Goal: Transaction & Acquisition: Subscribe to service/newsletter

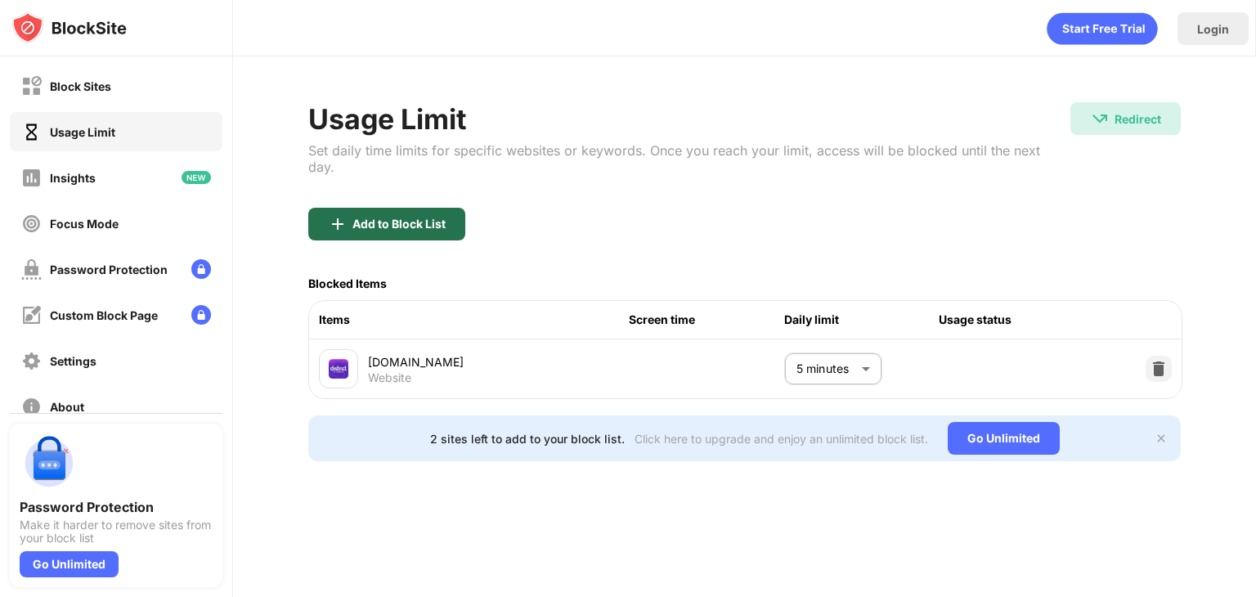
click at [432, 218] on div "Add to Block List" at bounding box center [399, 224] width 93 height 13
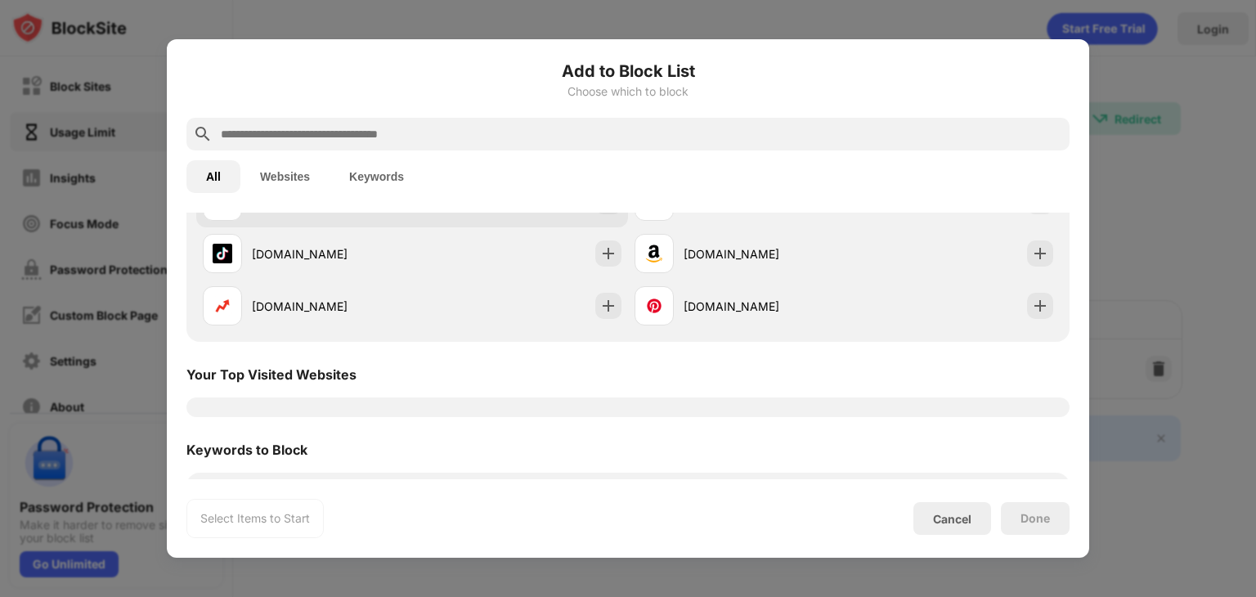
scroll to position [199, 0]
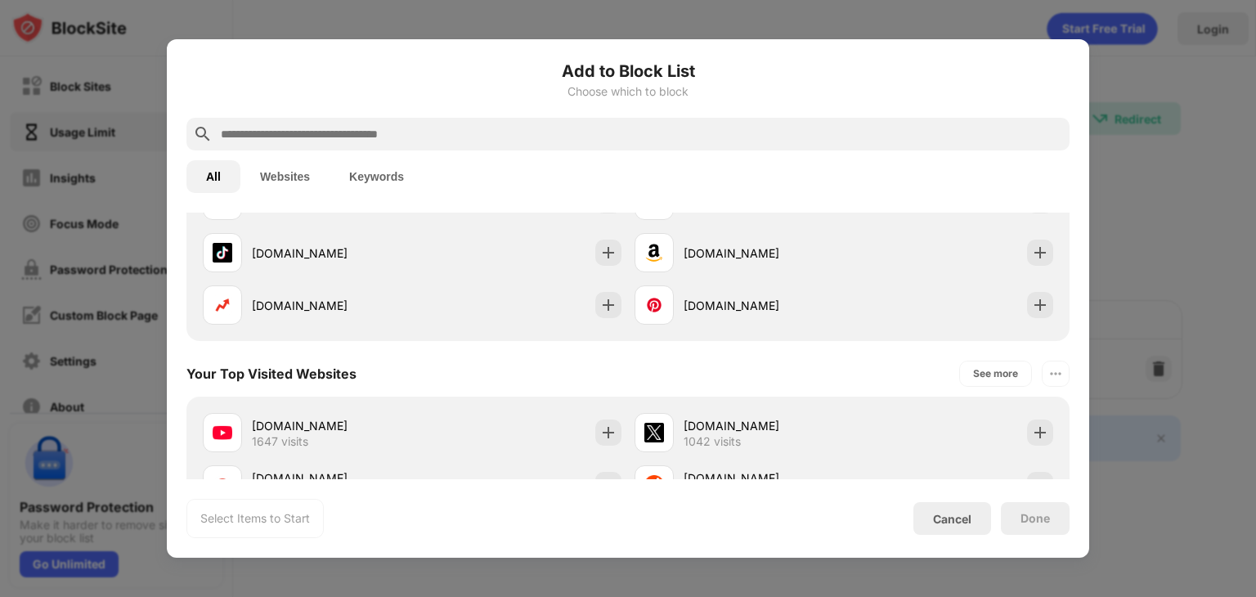
click at [455, 383] on div "Your Top Visited Websites See more" at bounding box center [628, 374] width 883 height 46
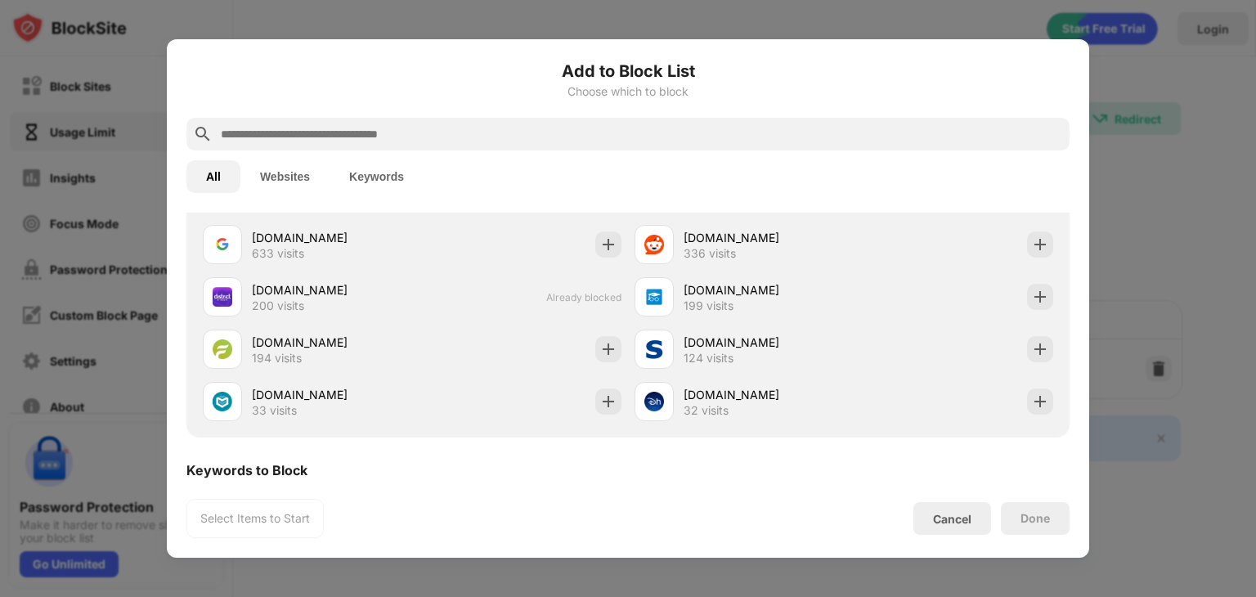
scroll to position [440, 0]
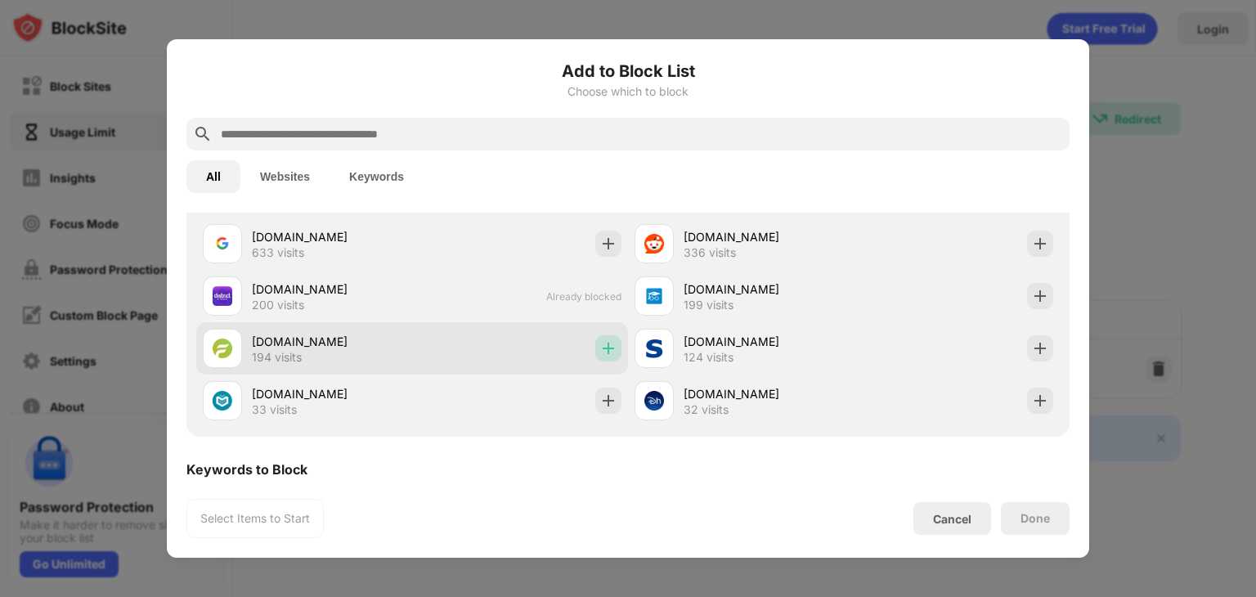
click at [600, 351] on img at bounding box center [608, 348] width 16 height 16
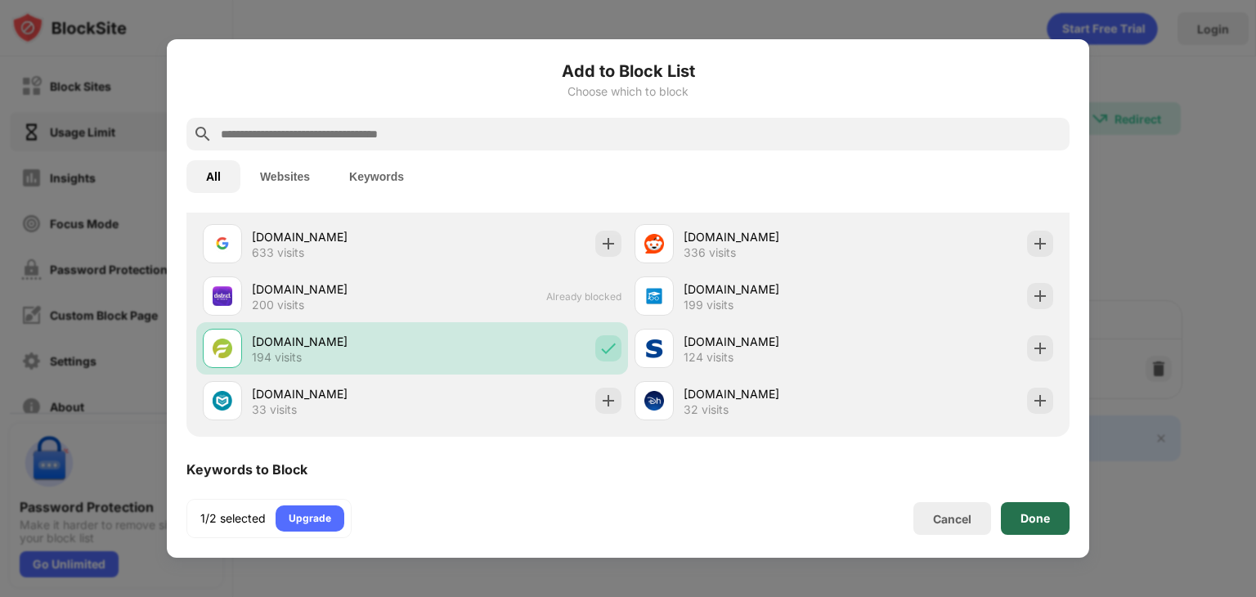
click at [1039, 514] on div "Done" at bounding box center [1035, 518] width 29 height 13
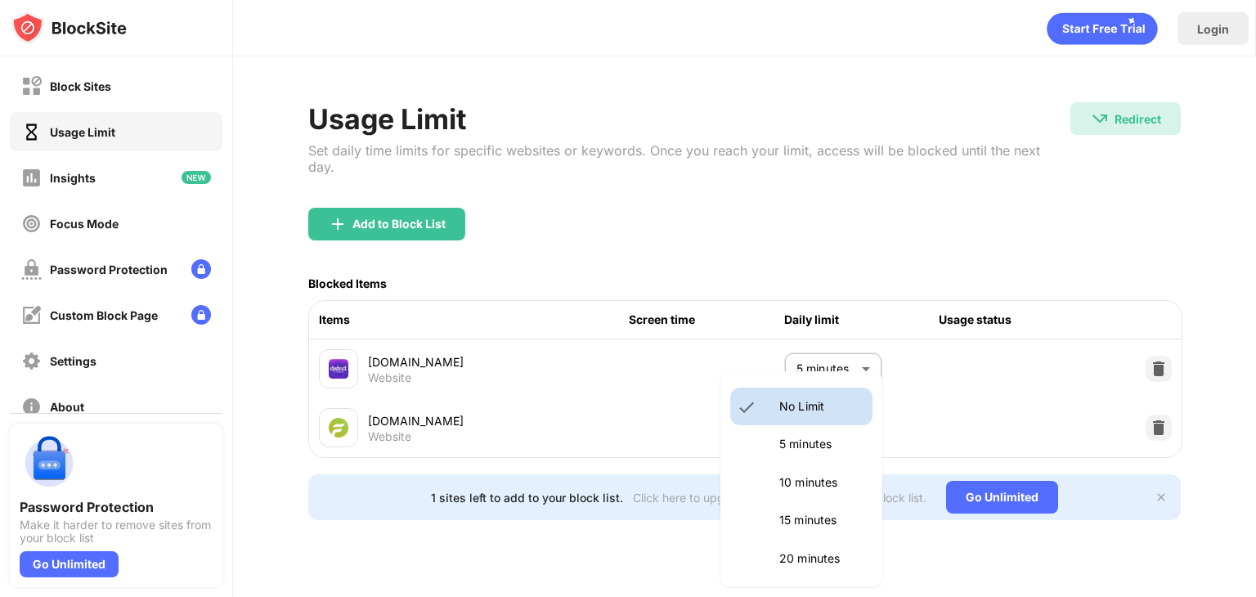
click at [829, 412] on body "Block Sites Usage Limit Insights Focus Mode Password Protection Custom Block Pa…" at bounding box center [628, 298] width 1256 height 597
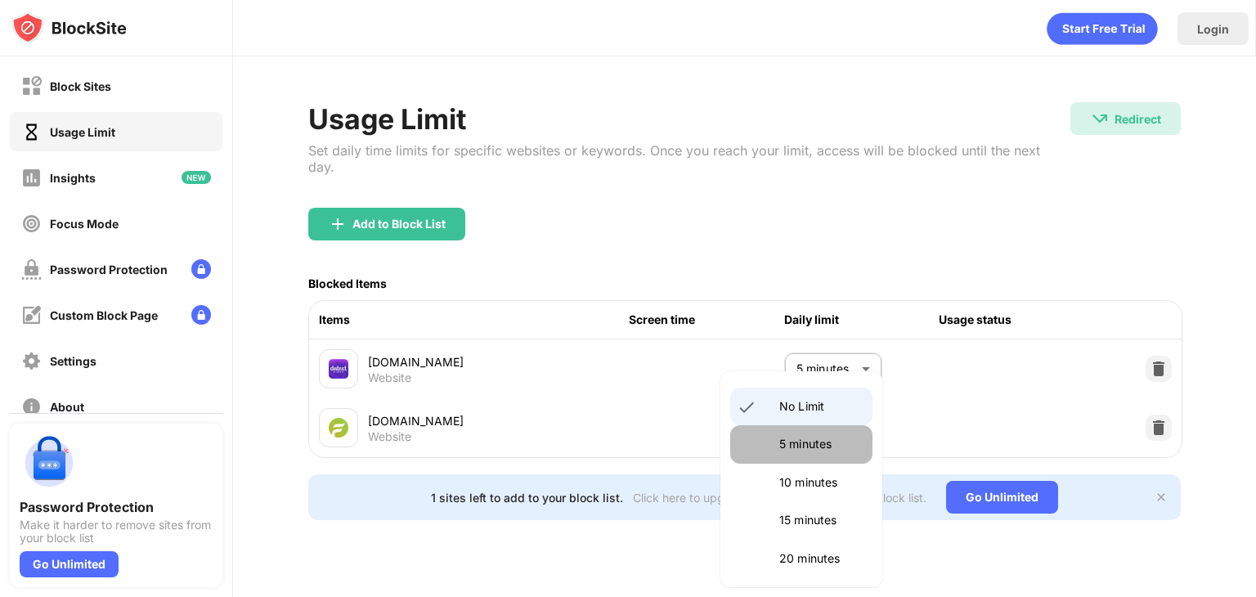
click at [826, 454] on li "5 minutes" at bounding box center [802, 444] width 142 height 38
type input "*"
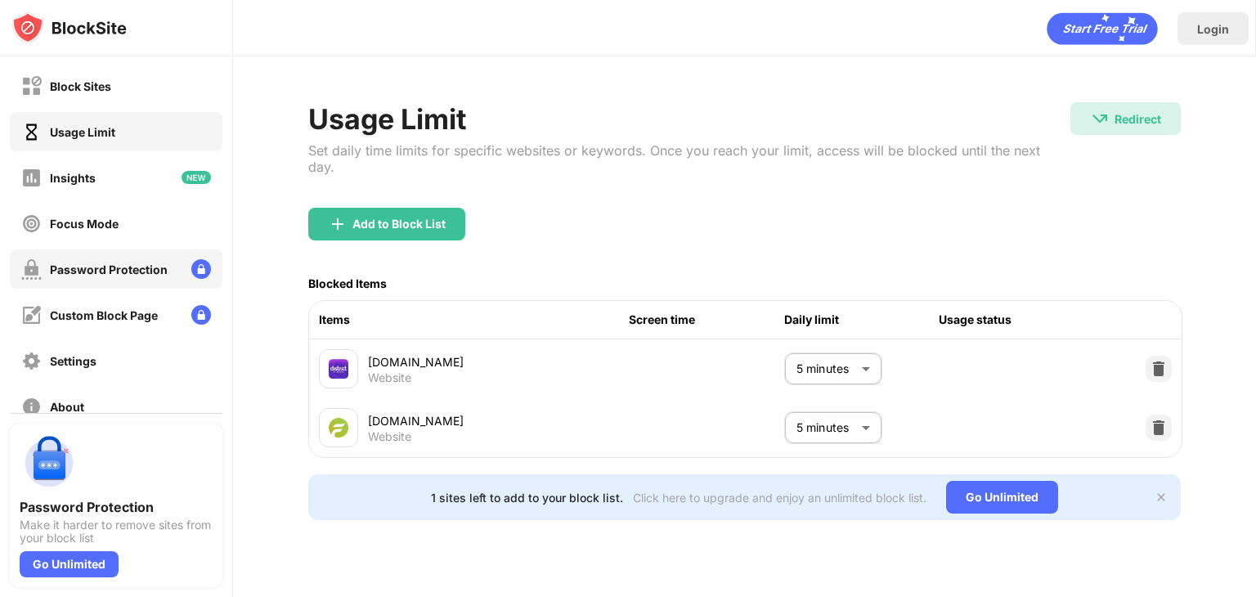
click at [112, 279] on div "Password Protection" at bounding box center [94, 269] width 146 height 20
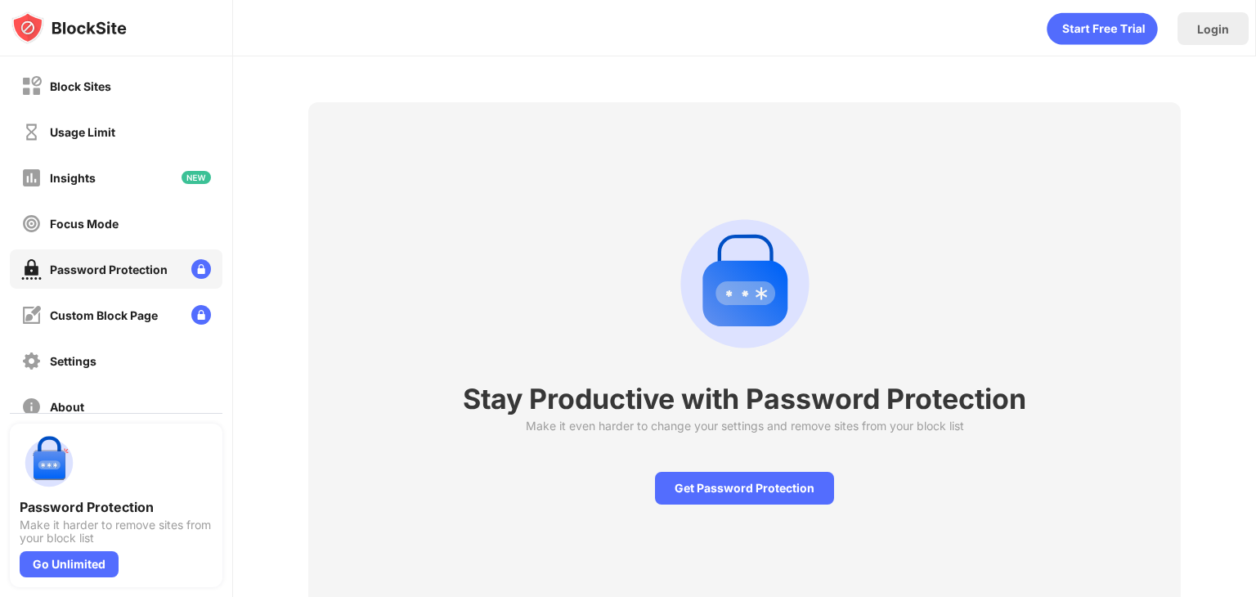
scroll to position [69, 12]
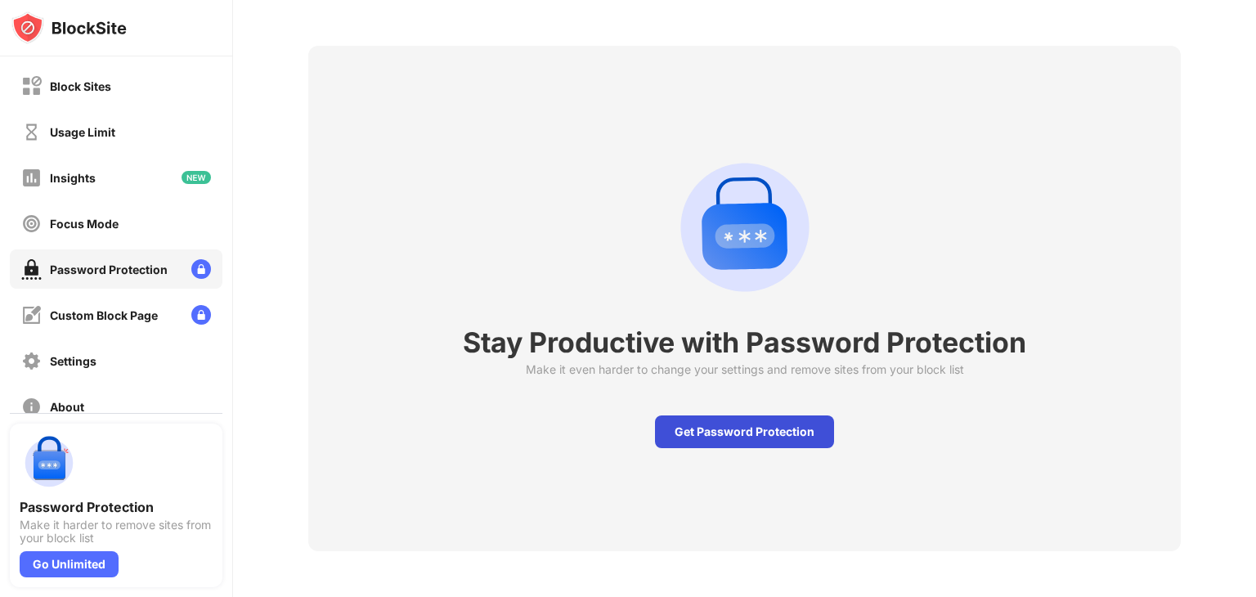
click at [766, 427] on div "Get Password Protection" at bounding box center [744, 432] width 179 height 33
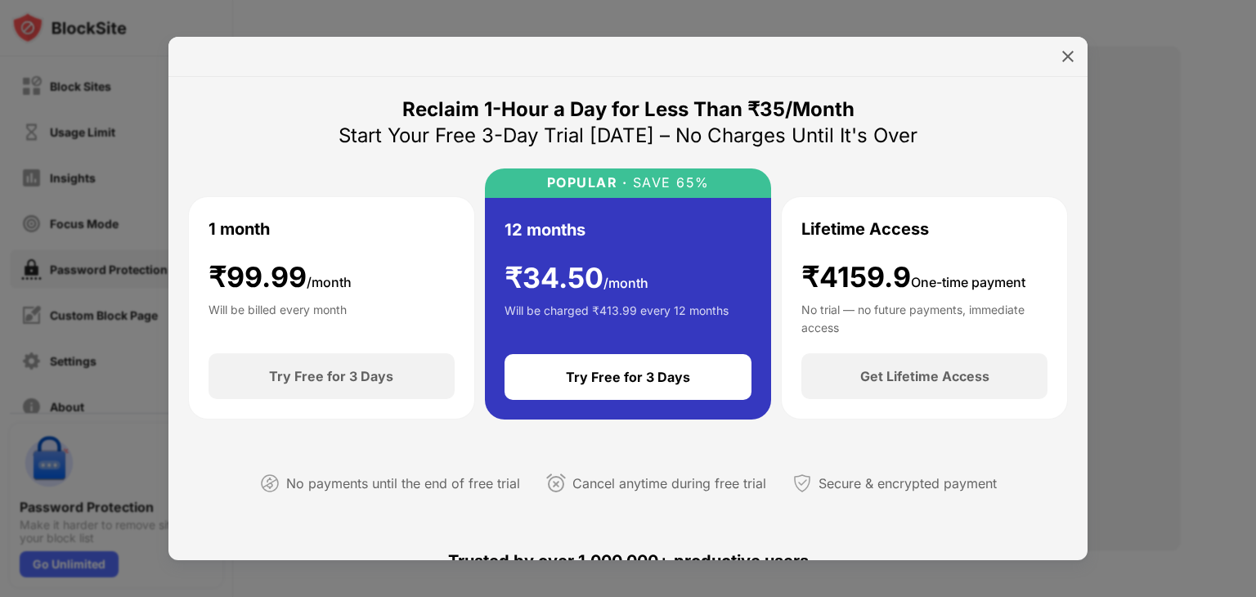
click at [369, 317] on div "1 month ₹ 99.99 /month Will be billed every month" at bounding box center [332, 275] width 246 height 117
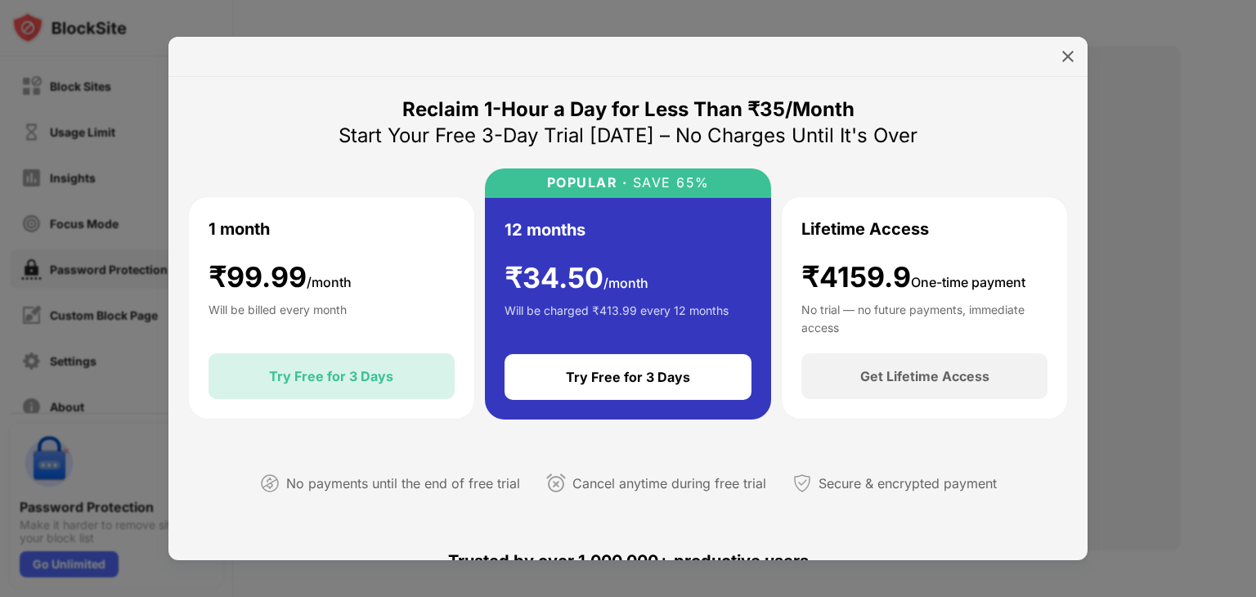
click at [353, 382] on div "Try Free for 3 Days" at bounding box center [331, 376] width 124 height 16
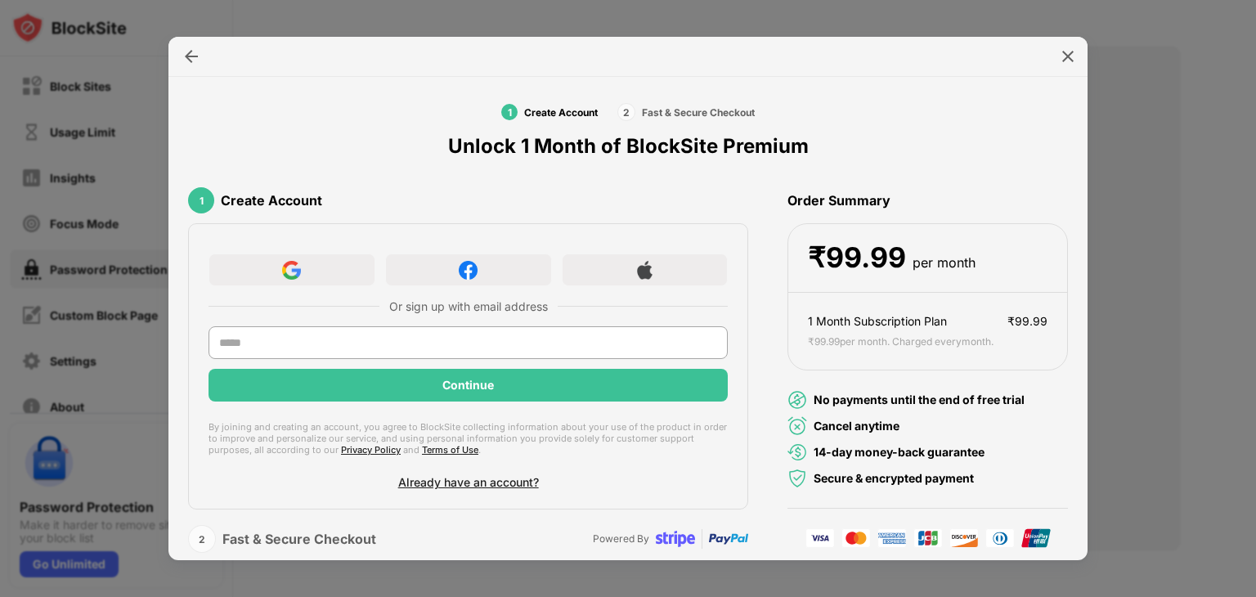
scroll to position [20, 0]
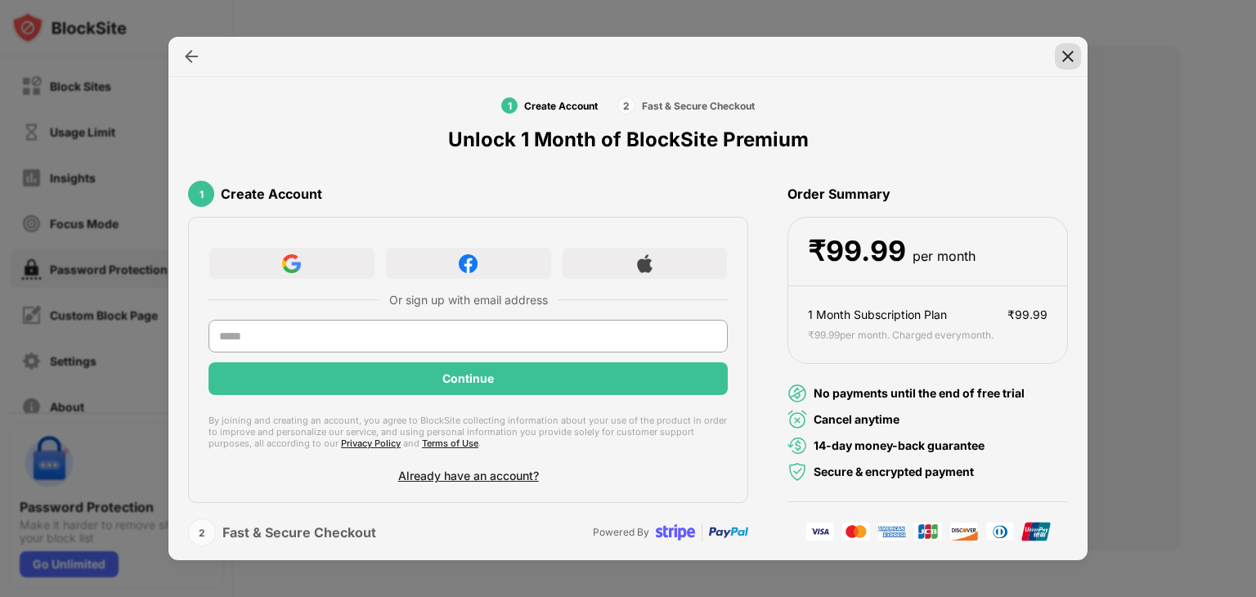
click at [1068, 56] on img at bounding box center [1068, 56] width 16 height 16
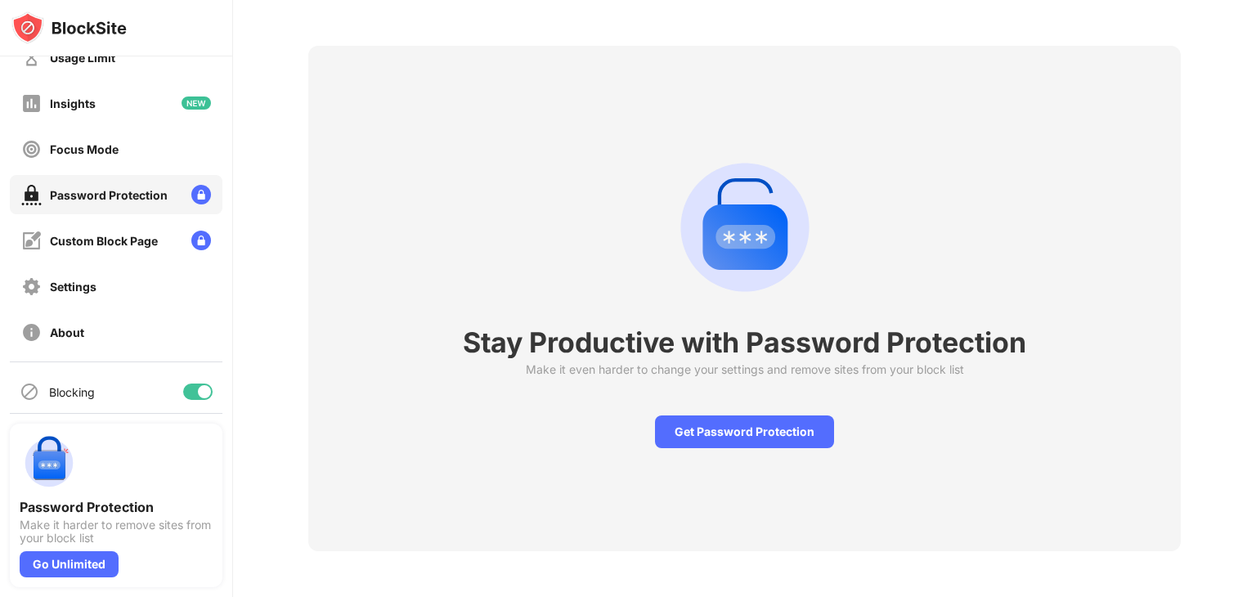
scroll to position [74, 0]
click at [129, 236] on div "Custom Block Page" at bounding box center [104, 242] width 108 height 14
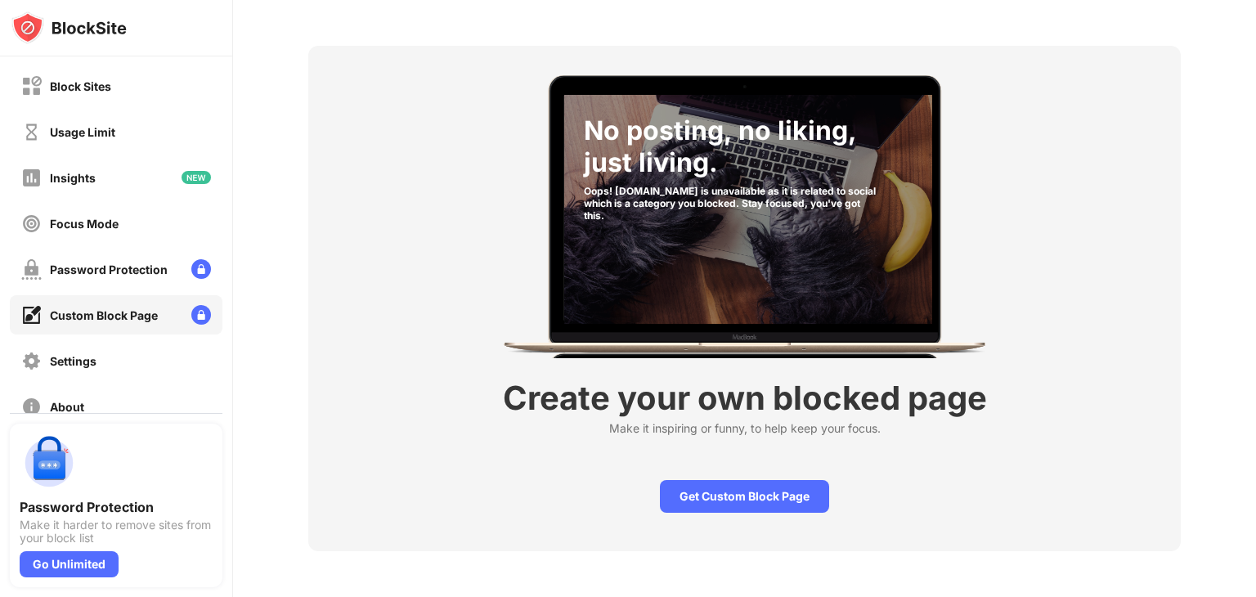
click at [276, 191] on div "No posting, no liking, just living. Oops! [DOMAIN_NAME] is unavailable as it is…" at bounding box center [744, 298] width 1023 height 597
